Goal: Task Accomplishment & Management: Manage account settings

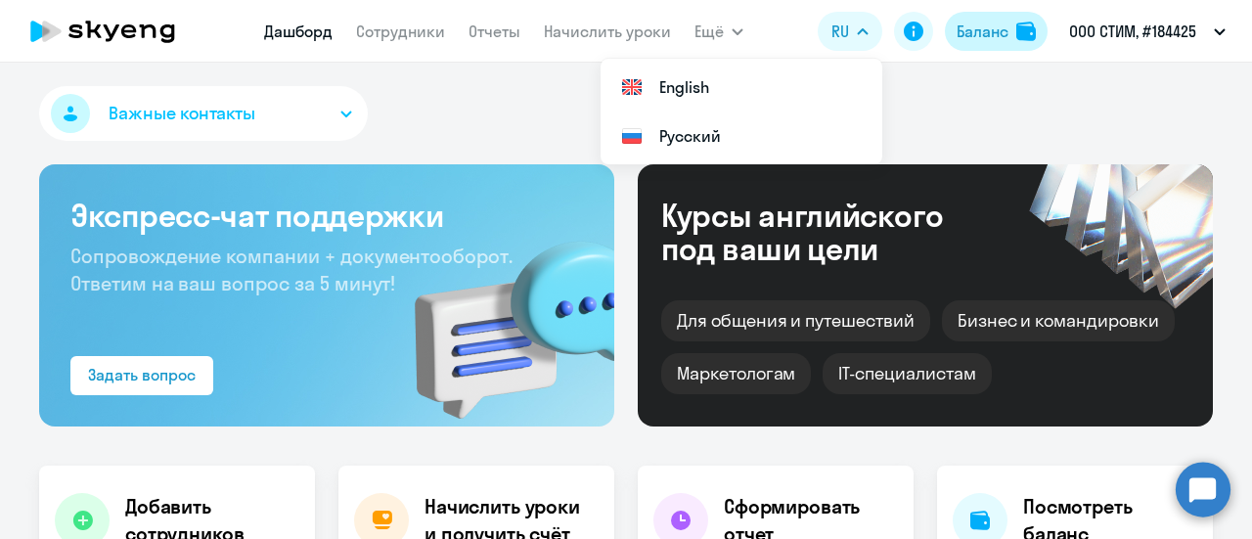
click at [1002, 35] on div "Баланс" at bounding box center [982, 31] width 52 height 23
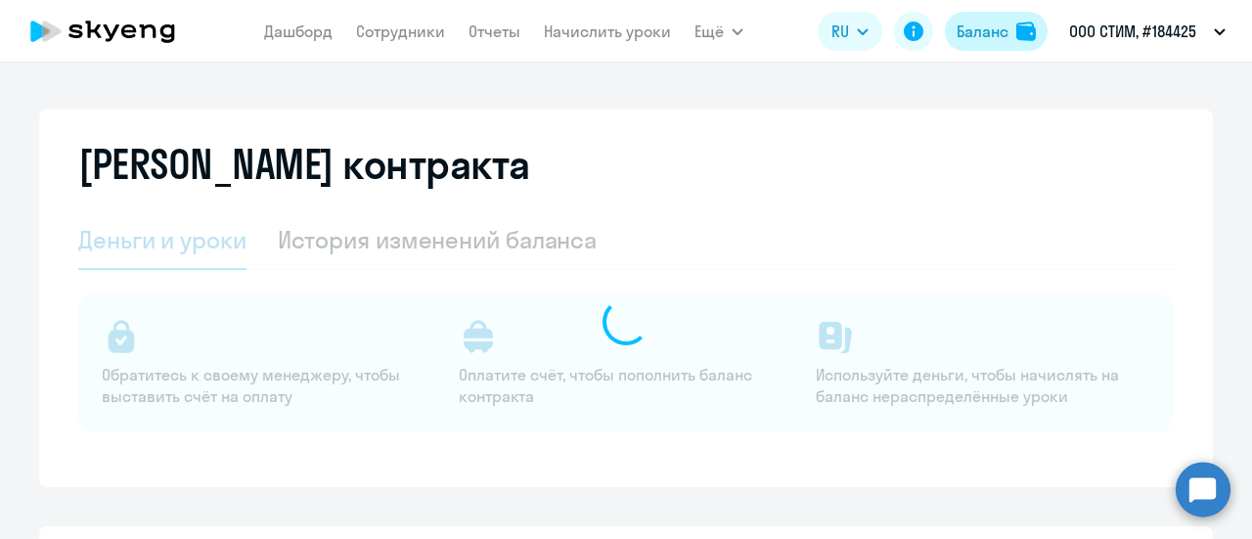
select select "english_adult_not_native_speaker_course_elementary"
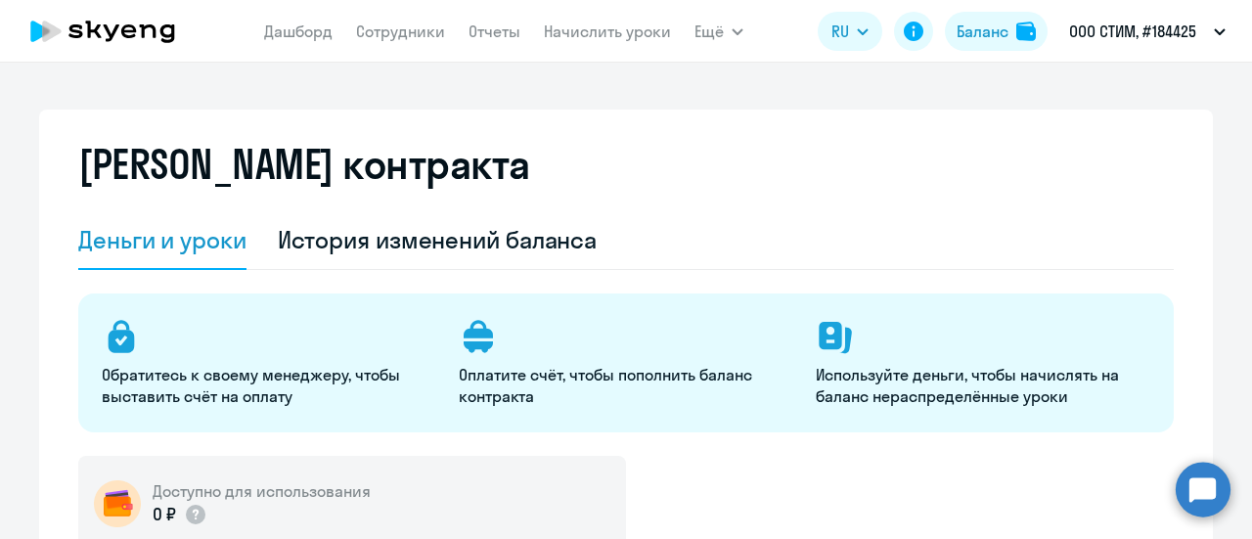
drag, startPoint x: 1251, startPoint y: 81, endPoint x: 706, endPoint y: 162, distance: 550.8
click at [706, 162] on div "[PERSON_NAME] контракта" at bounding box center [625, 176] width 1095 height 70
click at [393, 44] on nav "[PERSON_NAME] Отчеты Начислить уроки" at bounding box center [467, 31] width 407 height 39
click at [386, 36] on link "Сотрудники" at bounding box center [400, 32] width 89 height 20
select select "30"
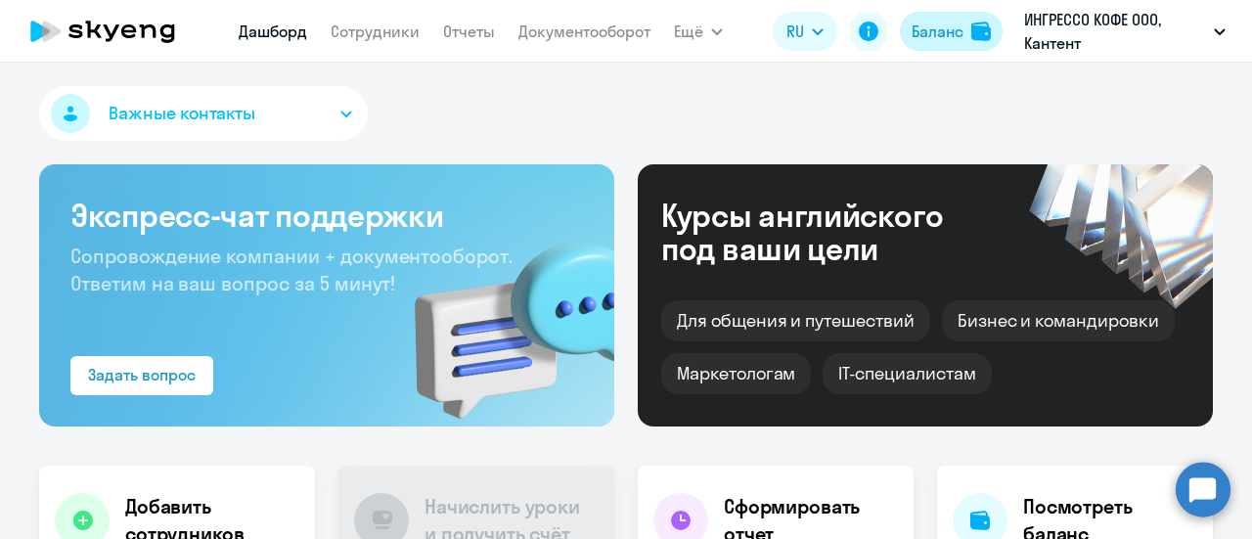
click at [916, 48] on button "Баланс" at bounding box center [951, 31] width 103 height 39
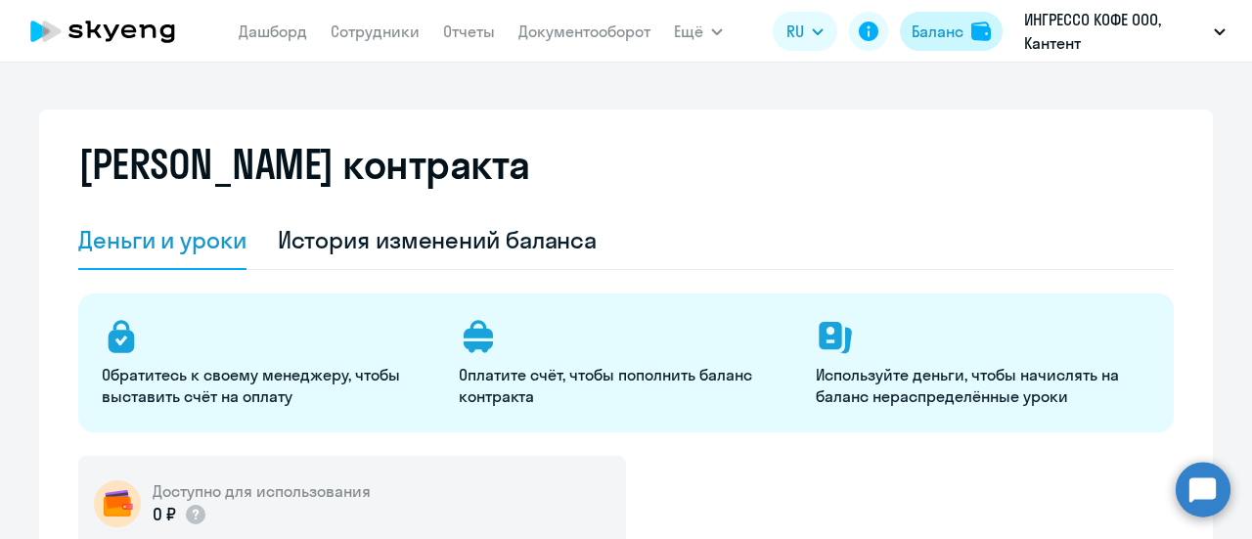
select select "english_adult_not_native_speaker"
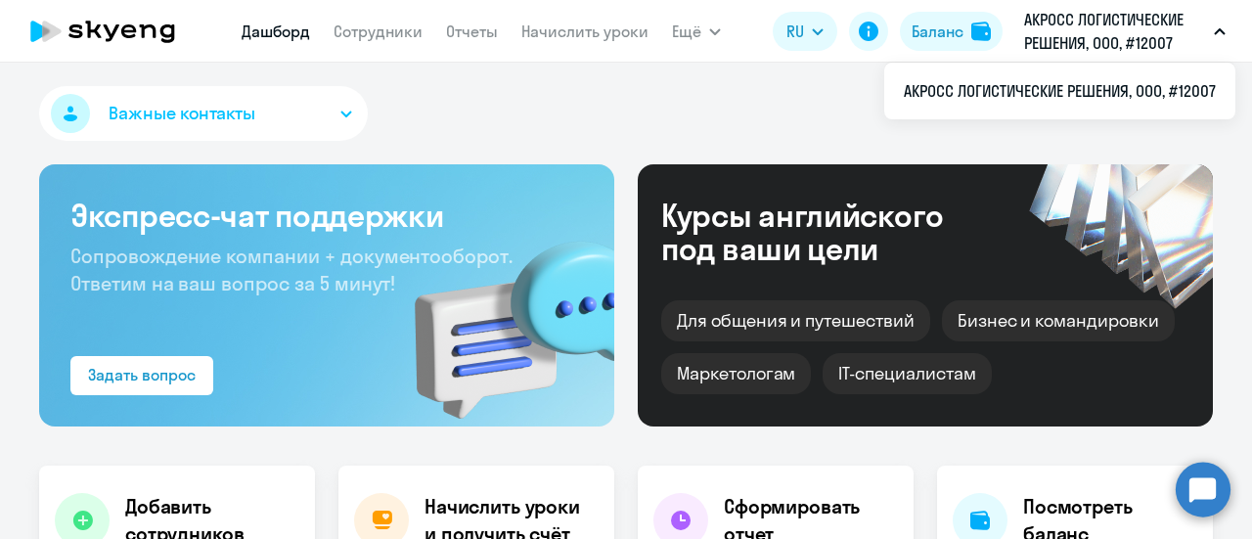
select select "30"
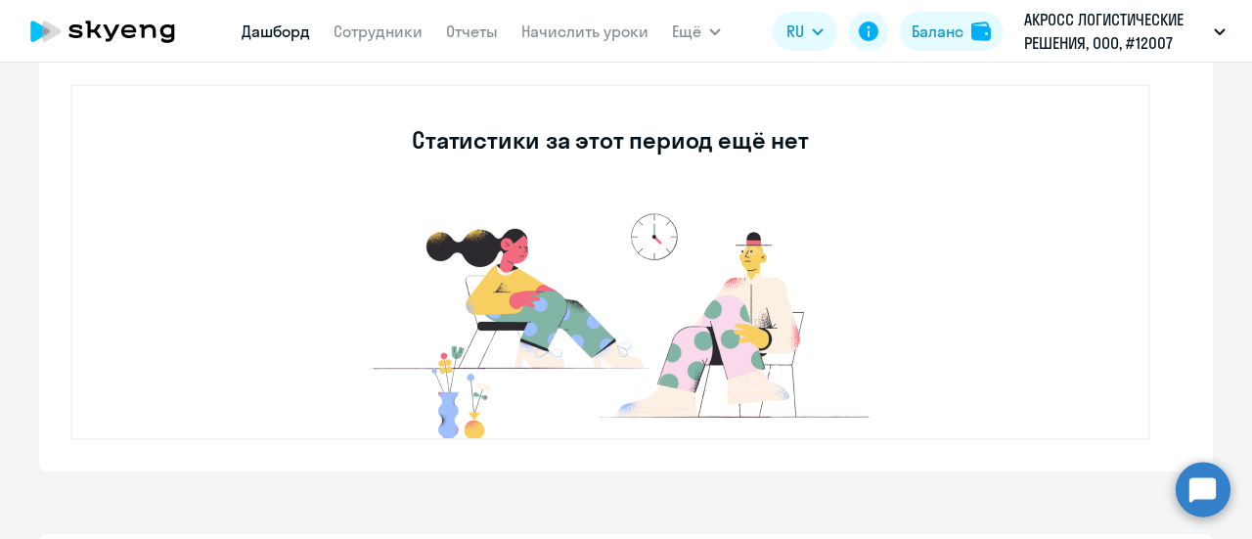
scroll to position [141, 0]
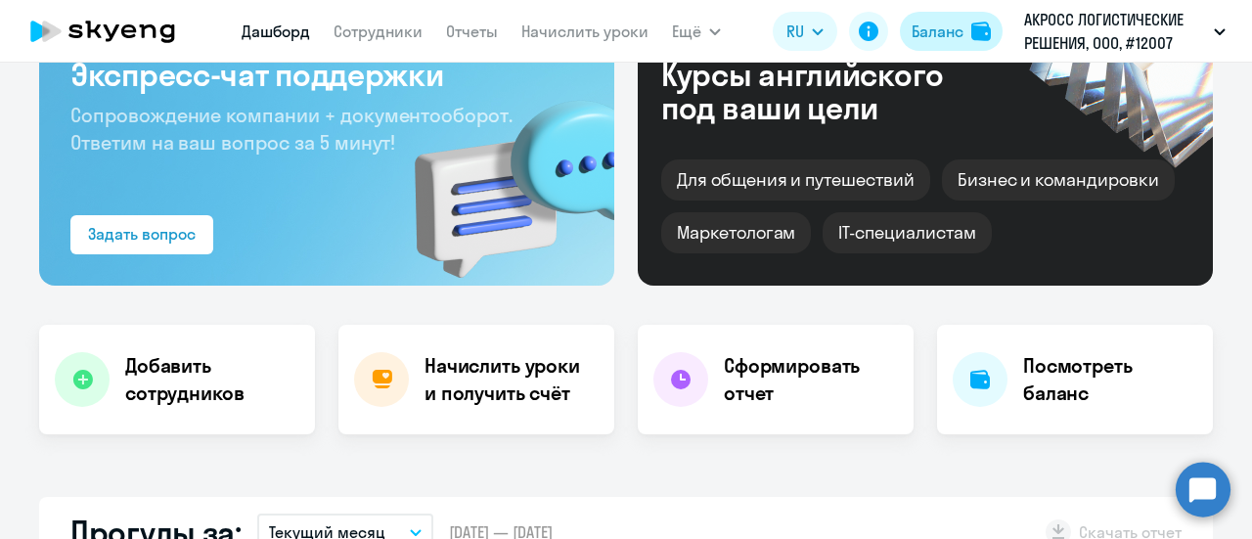
click at [928, 21] on div "Баланс" at bounding box center [938, 31] width 52 height 23
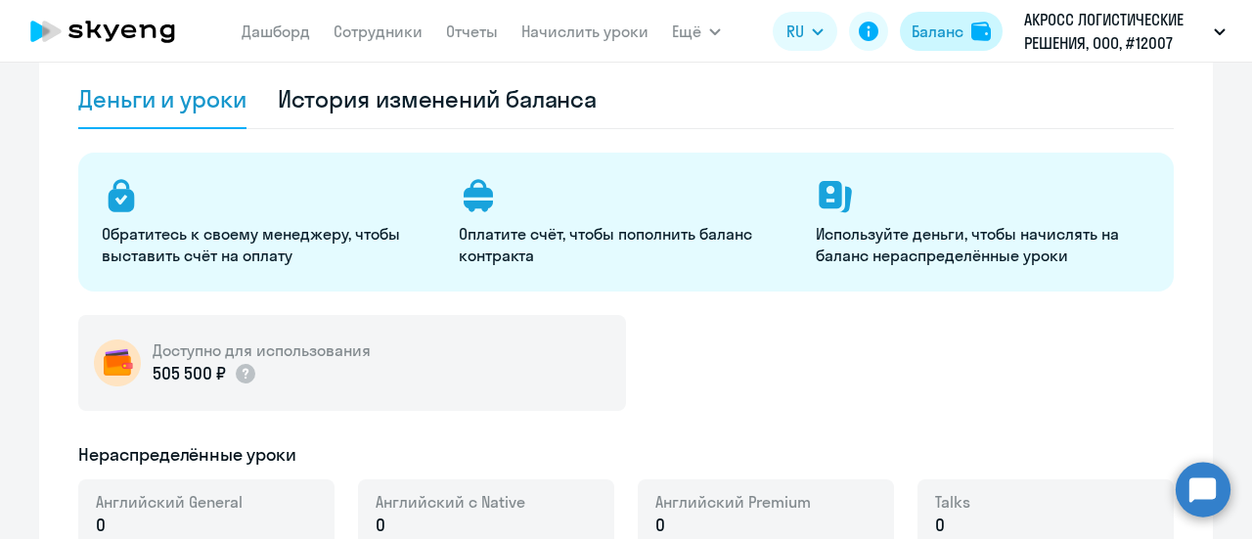
select select "english_adult_not_native_speaker"
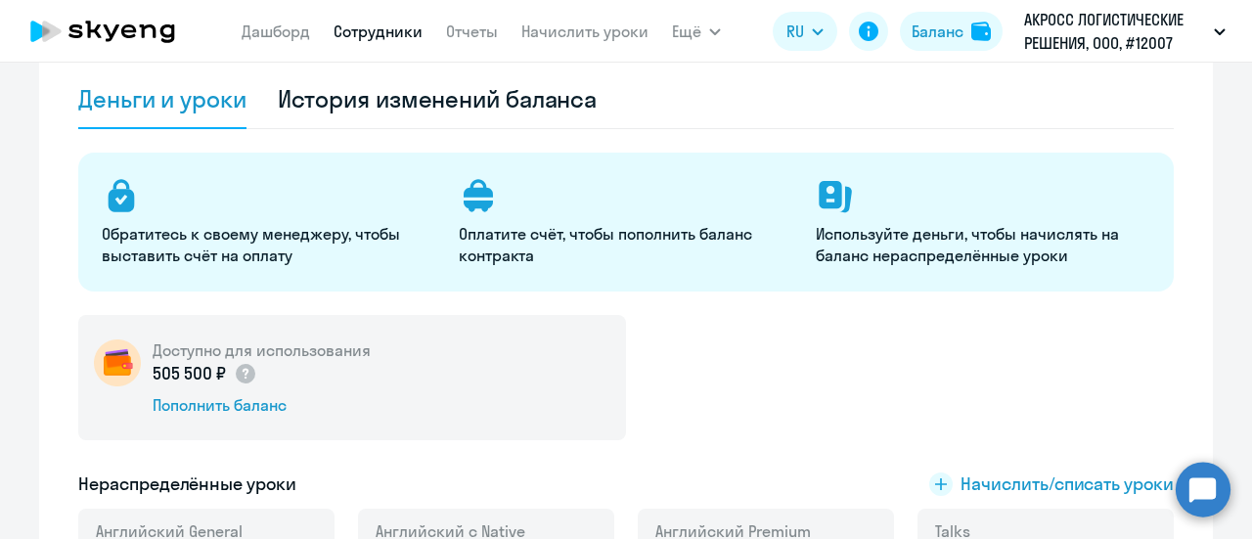
click at [385, 33] on link "Сотрудники" at bounding box center [378, 32] width 89 height 20
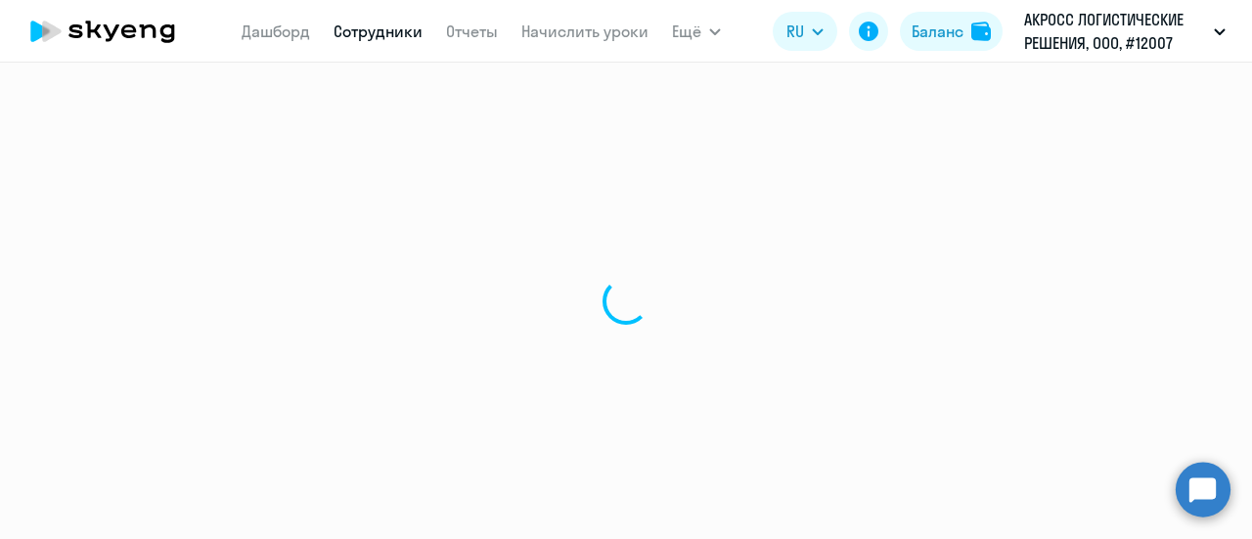
select select "30"
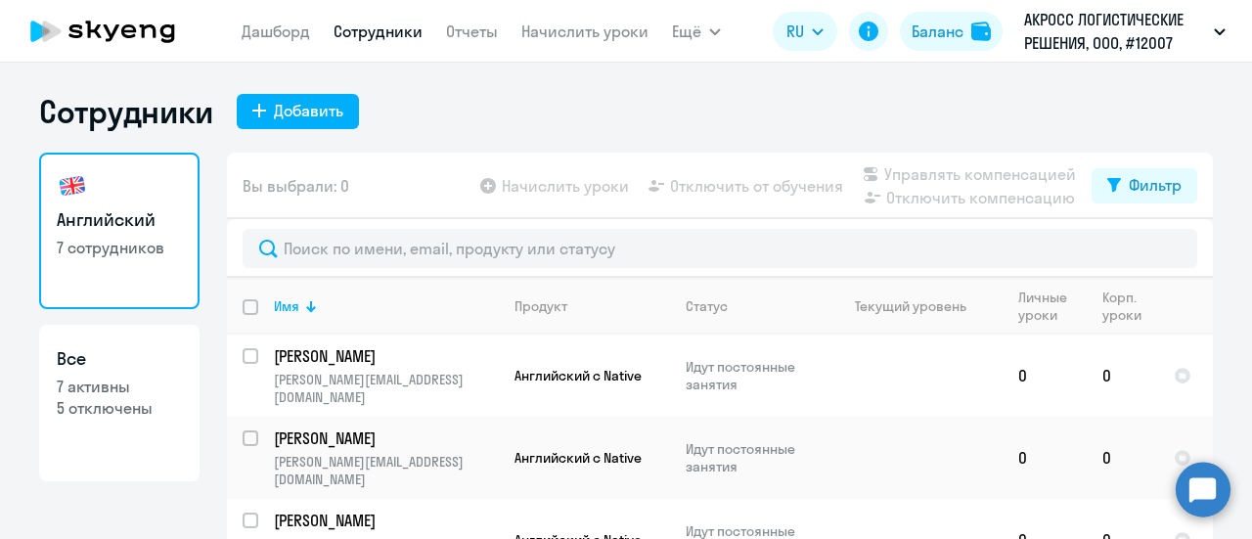
click at [544, 188] on app-table-action-button "Начислить уроки" at bounding box center [552, 185] width 153 height 23
click at [451, 177] on div "Вы выбрали: 0 Начислить уроки Отключить от обучения Управлять компенсацией Откл…" at bounding box center [720, 186] width 986 height 67
click at [487, 185] on app-table-action-button "Начислить уроки" at bounding box center [552, 185] width 153 height 23
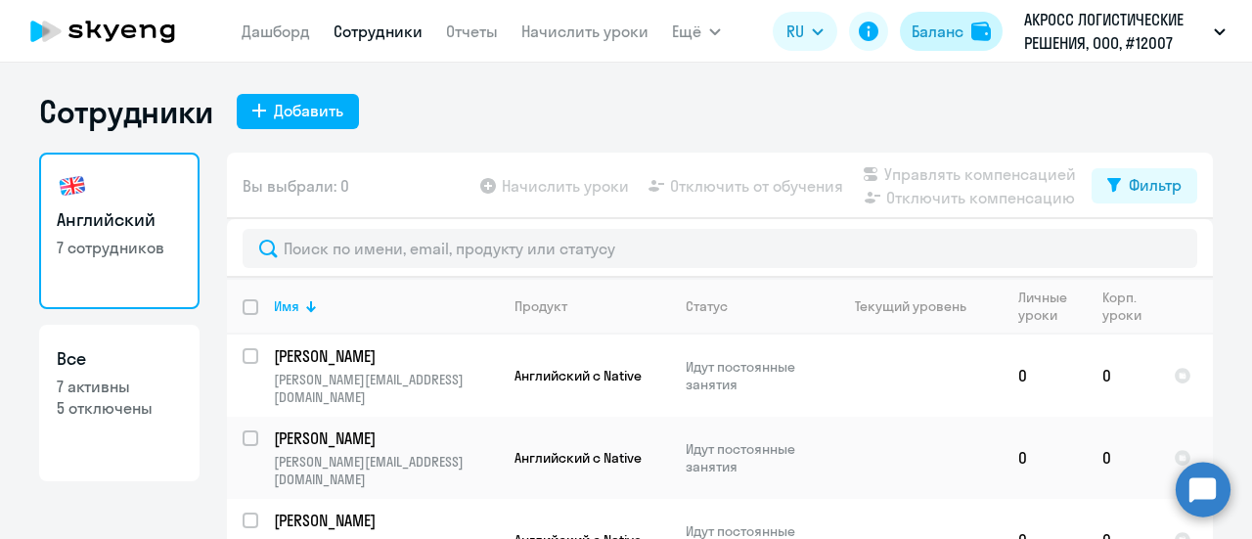
click at [912, 40] on div "Баланс" at bounding box center [938, 31] width 52 height 23
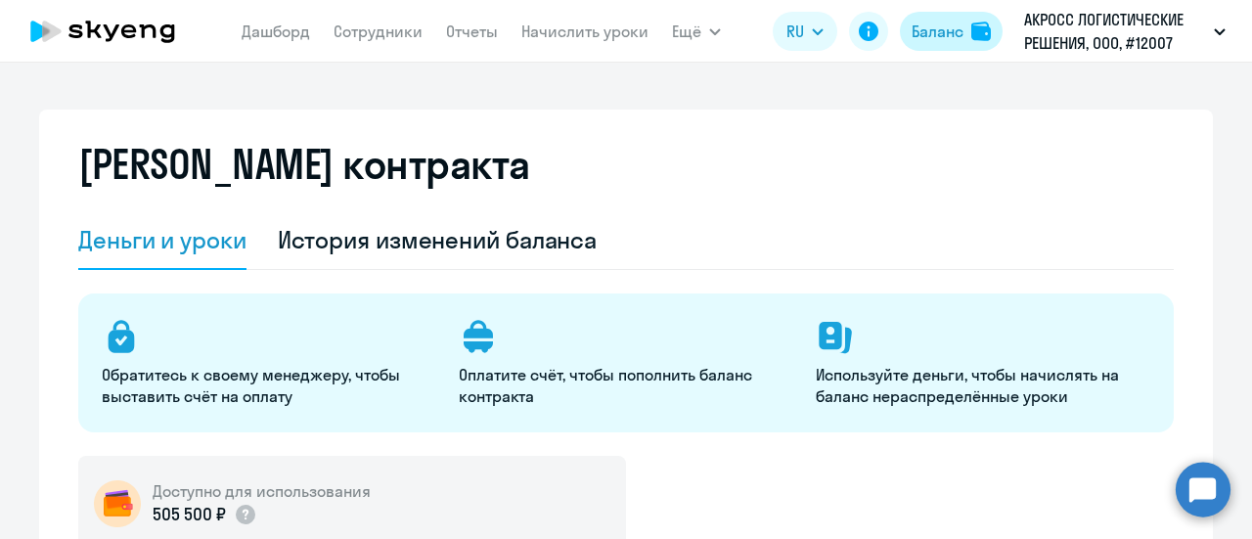
select select "english_adult_not_native_speaker"
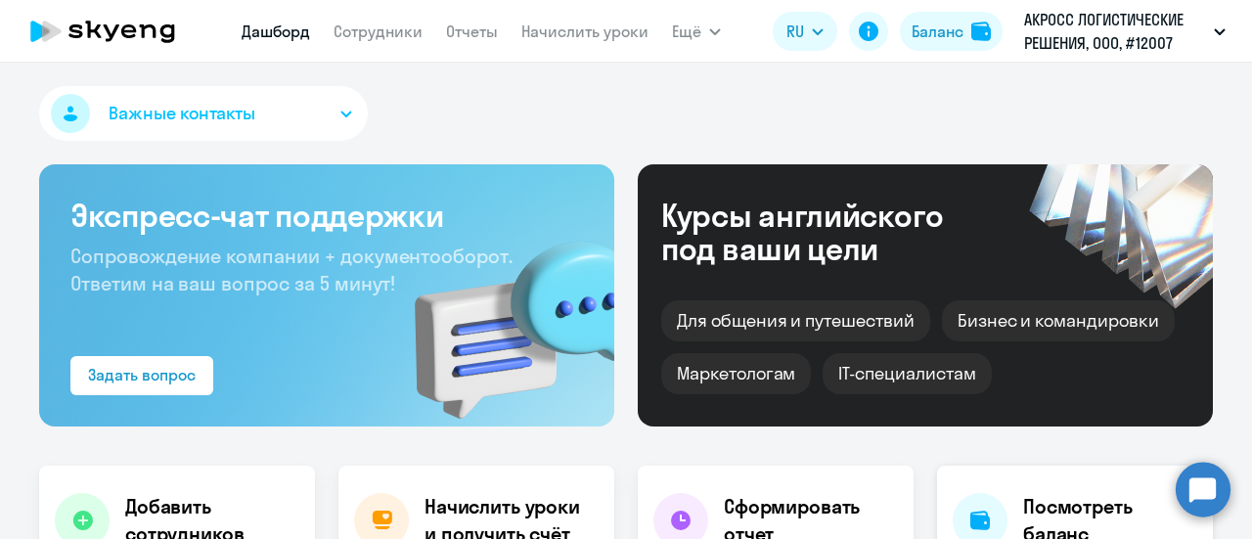
select select "30"
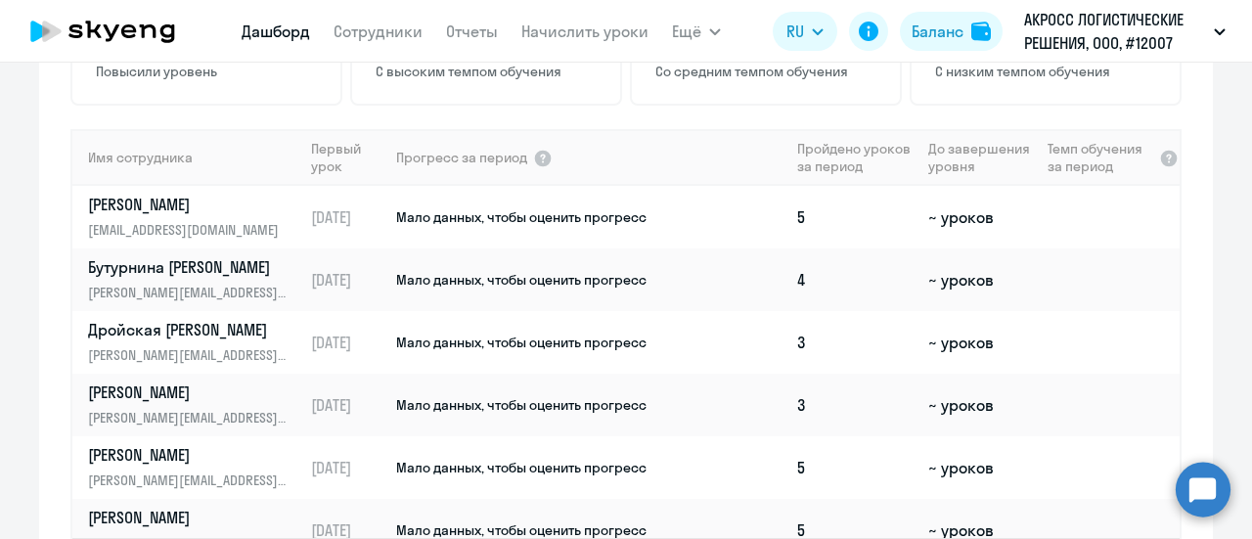
scroll to position [1421, 0]
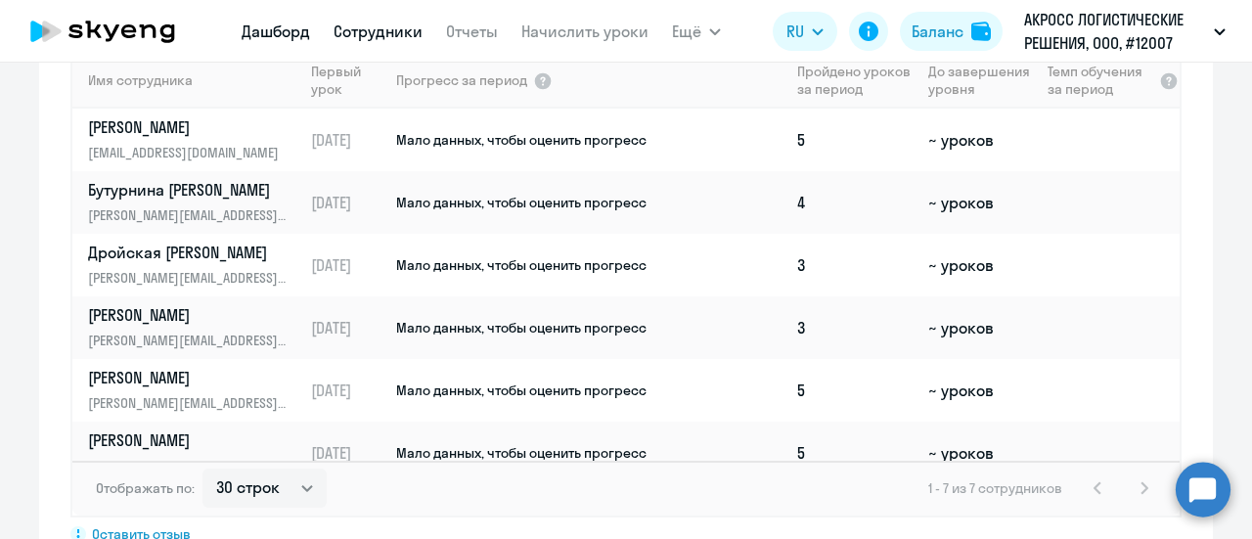
click at [383, 38] on link "Сотрудники" at bounding box center [378, 32] width 89 height 20
select select "30"
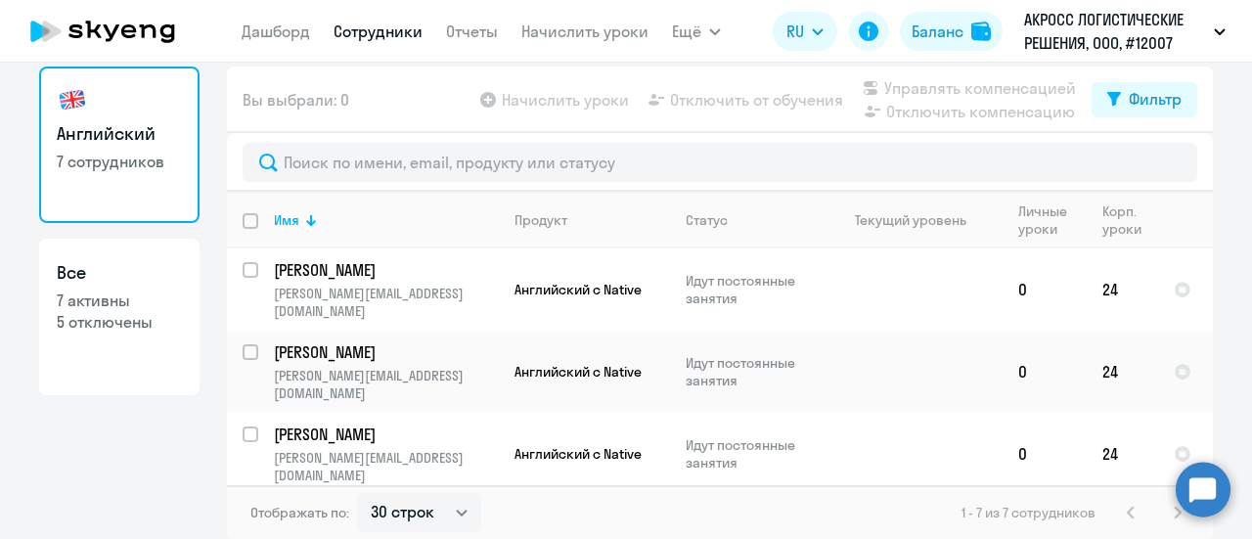
scroll to position [256, 0]
